Goal: Transaction & Acquisition: Purchase product/service

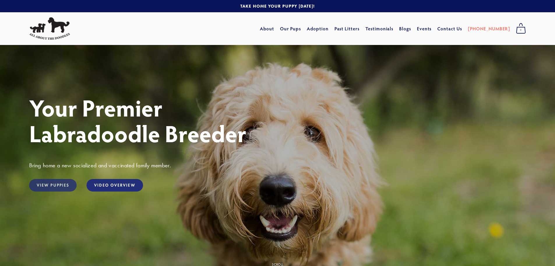
click at [58, 185] on link "View Puppies" at bounding box center [53, 185] width 48 height 13
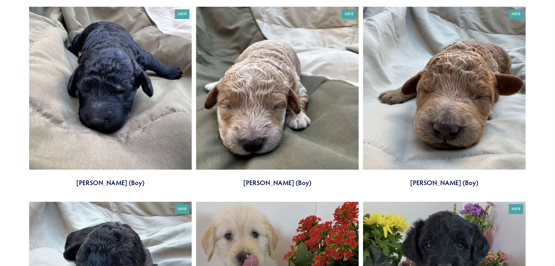
scroll to position [1778, 0]
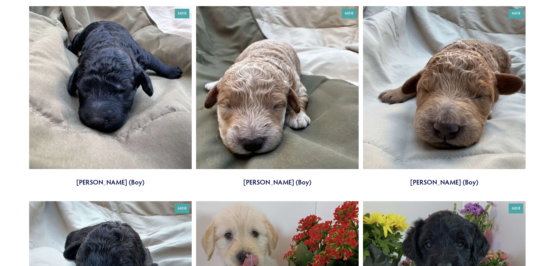
click at [402, 128] on link at bounding box center [444, 96] width 163 height 180
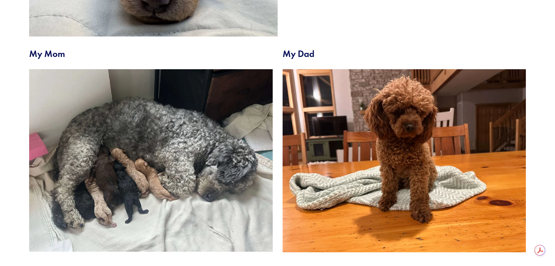
scroll to position [233, 0]
